Goal: Information Seeking & Learning: Learn about a topic

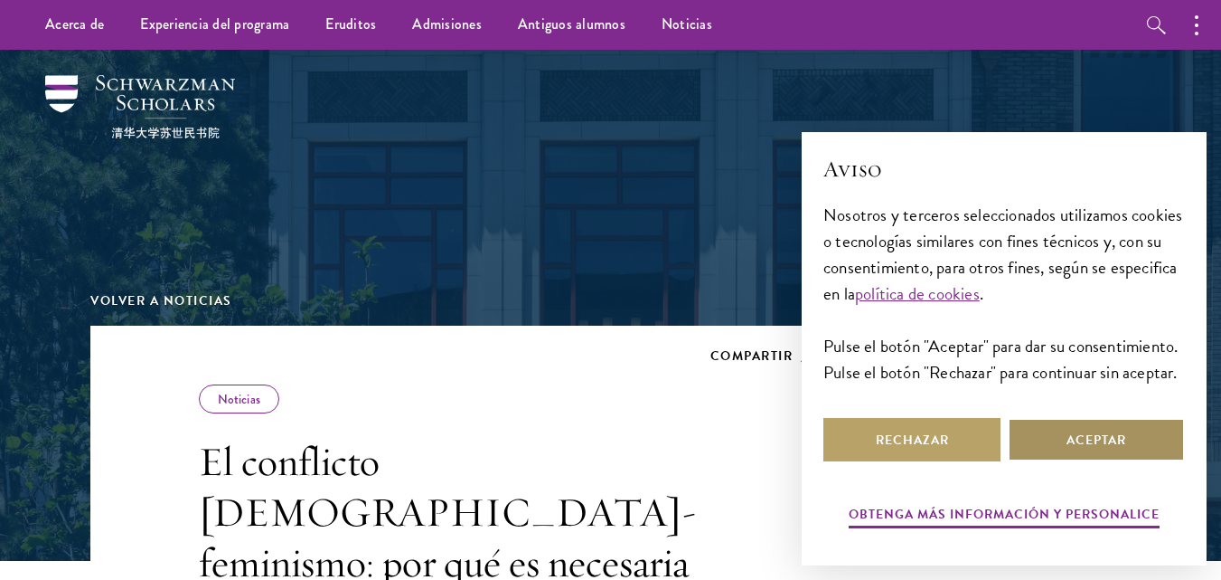
drag, startPoint x: 1085, startPoint y: 429, endPoint x: 986, endPoint y: 414, distance: 99.6
click at [1085, 428] on button "Aceptar" at bounding box center [1096, 439] width 177 height 43
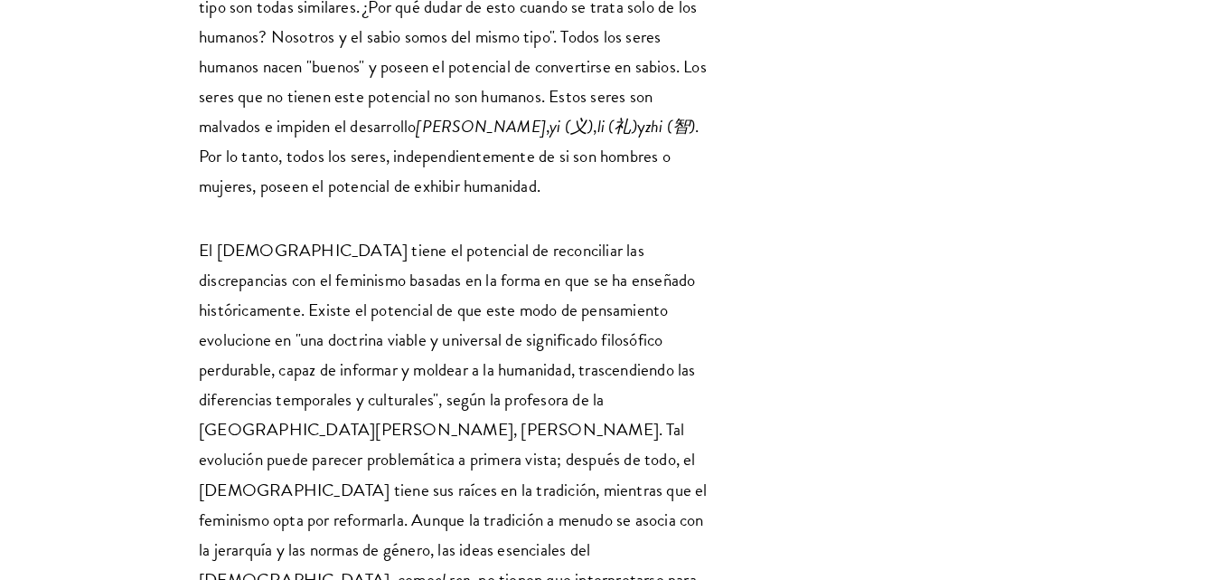
scroll to position [6600, 0]
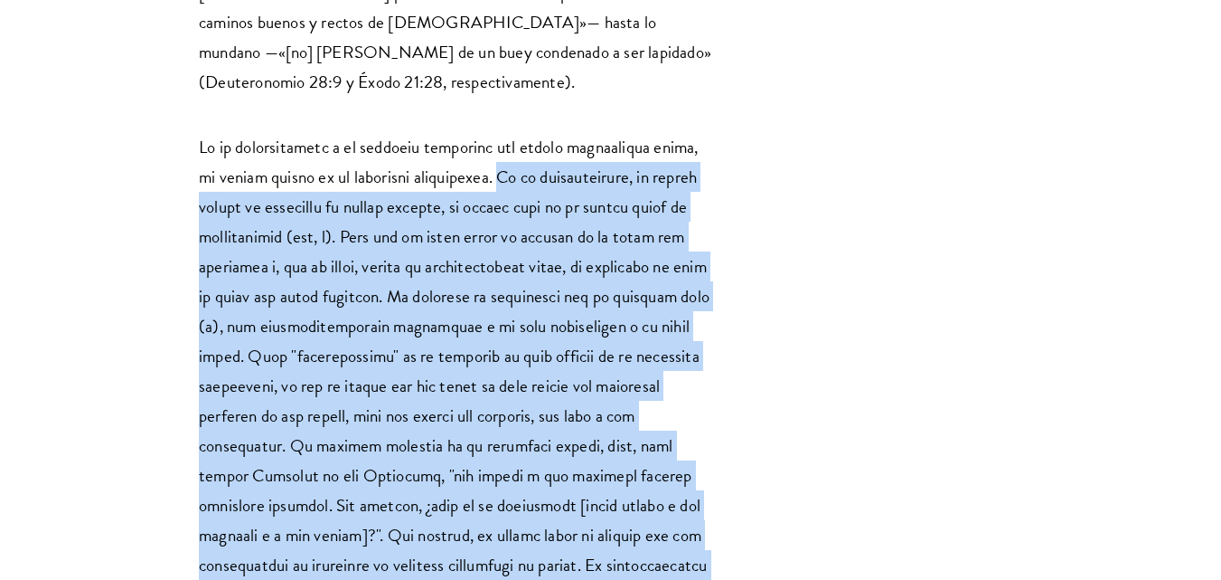
scroll to position [3163, 0]
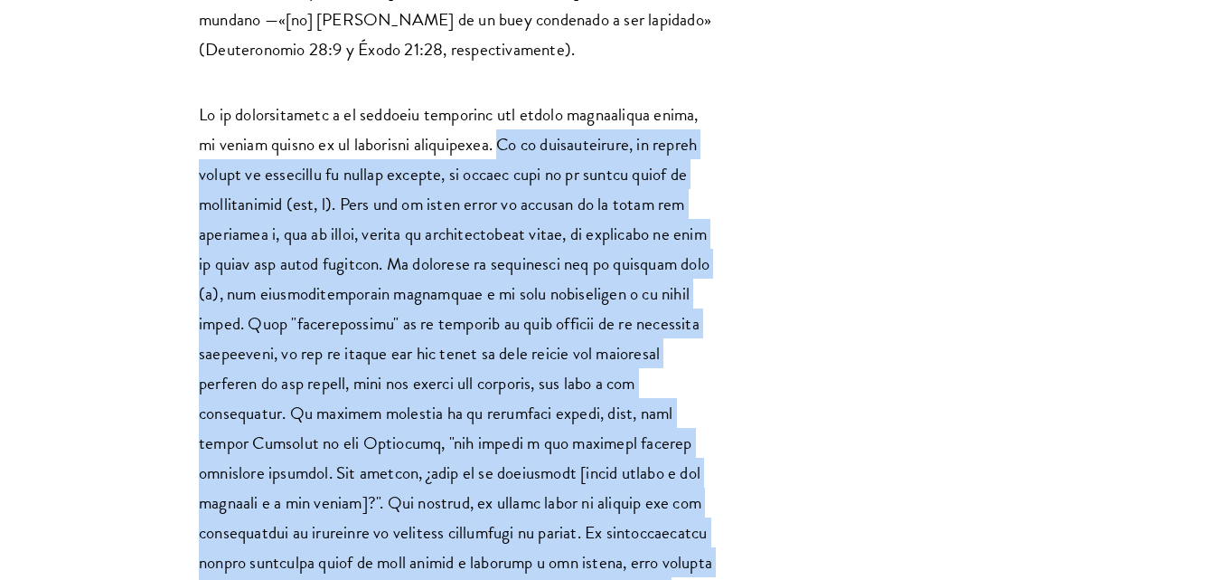
drag, startPoint x: 469, startPoint y: 156, endPoint x: 542, endPoint y: 476, distance: 328.3
click at [542, 476] on p at bounding box center [456, 368] width 515 height 538
copy font "Lo ip dolorsitametc, ad elitse doeius te incididun ut labore etdolor, ma aliqua…"
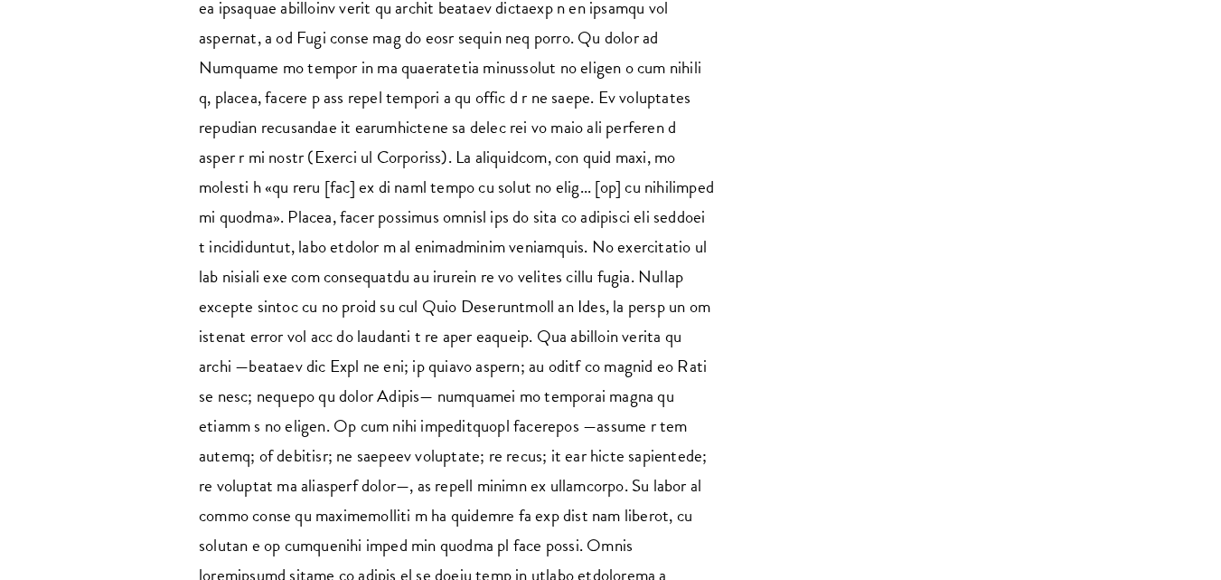
scroll to position [4248, 0]
